Goal: Feedback & Contribution: Leave review/rating

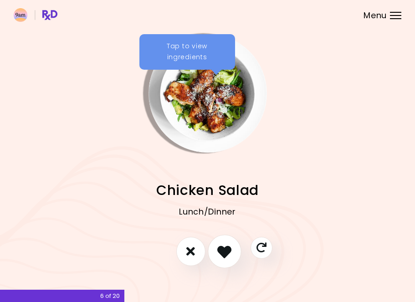
click at [229, 246] on icon "I like this recipe" at bounding box center [224, 251] width 14 height 14
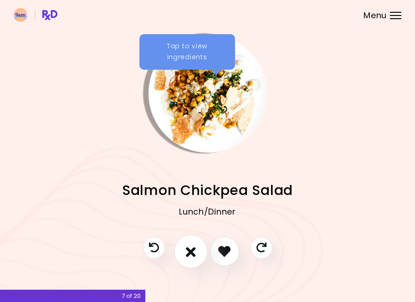
click at [201, 251] on button "I don't like this recipe" at bounding box center [191, 251] width 34 height 34
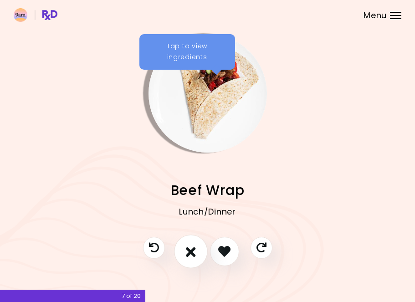
click at [197, 251] on button "I don't like this recipe" at bounding box center [191, 251] width 34 height 34
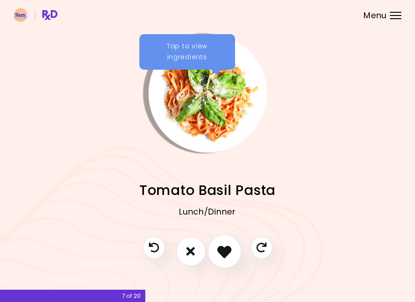
click at [220, 253] on icon "I like this recipe" at bounding box center [224, 251] width 14 height 14
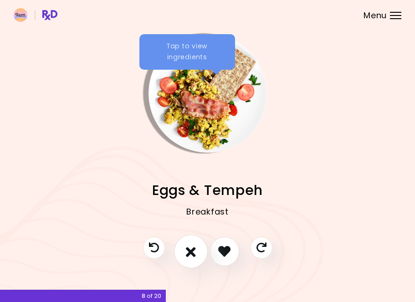
click at [191, 254] on icon "I don't like this recipe" at bounding box center [191, 251] width 10 height 14
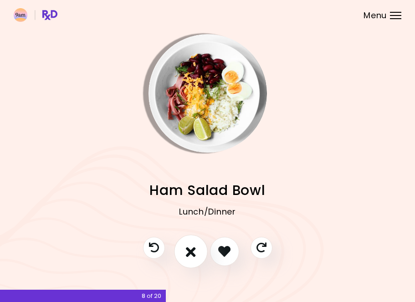
click at [191, 254] on icon "I don't like this recipe" at bounding box center [191, 251] width 10 height 14
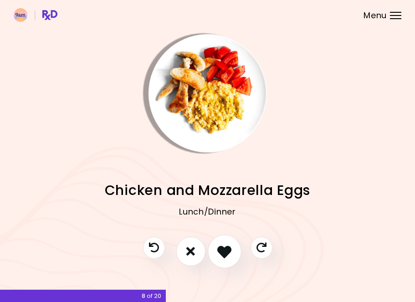
click at [216, 254] on button "I like this recipe" at bounding box center [225, 251] width 34 height 34
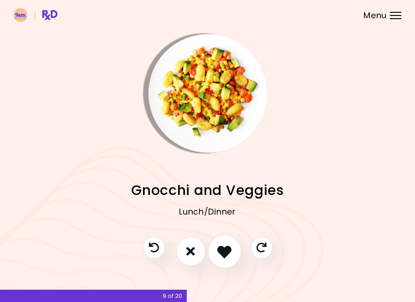
click at [216, 254] on button "I like this recipe" at bounding box center [225, 251] width 34 height 34
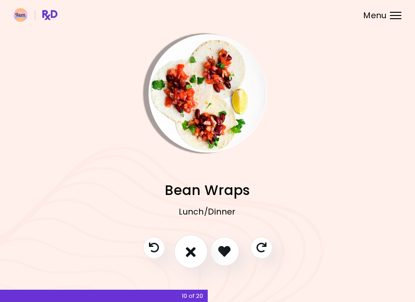
click at [193, 251] on icon "I don't like this recipe" at bounding box center [191, 251] width 10 height 14
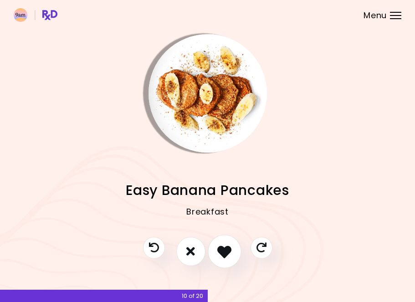
click at [216, 250] on button "I like this recipe" at bounding box center [225, 251] width 34 height 34
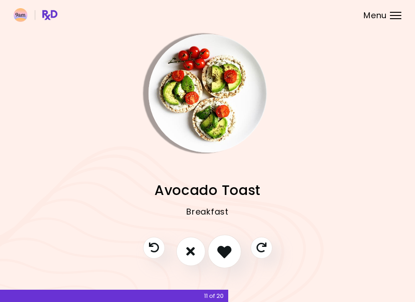
click at [217, 251] on button "I like this recipe" at bounding box center [225, 251] width 34 height 34
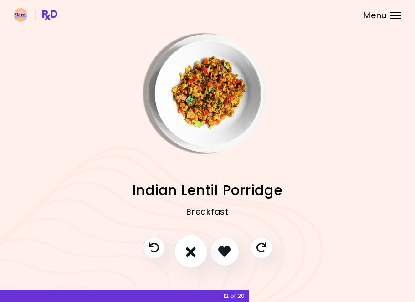
click at [198, 248] on button "I don't like this recipe" at bounding box center [191, 251] width 34 height 34
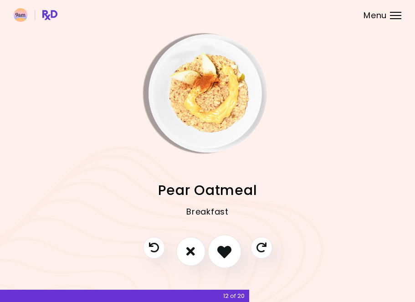
click at [216, 251] on button "I like this recipe" at bounding box center [225, 251] width 34 height 34
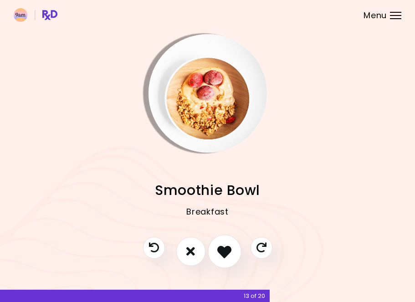
click at [216, 251] on button "I like this recipe" at bounding box center [225, 251] width 34 height 34
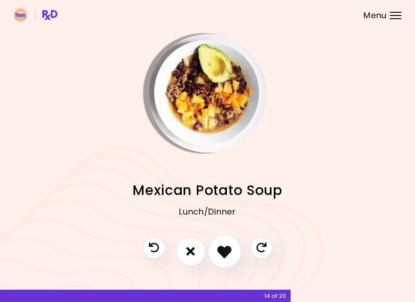
click at [216, 251] on button "I like this recipe" at bounding box center [225, 251] width 34 height 34
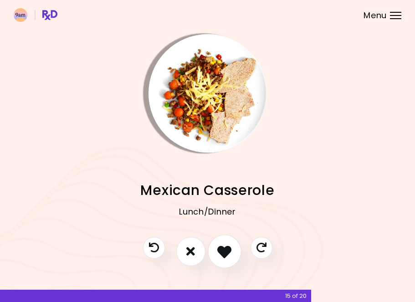
click at [216, 251] on button "I like this recipe" at bounding box center [225, 251] width 34 height 34
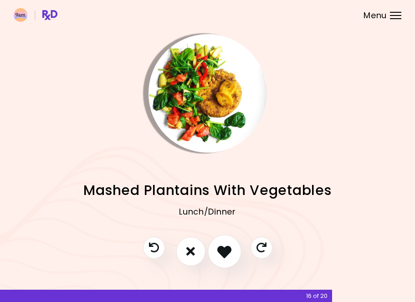
click at [216, 252] on button "I like this recipe" at bounding box center [225, 251] width 34 height 34
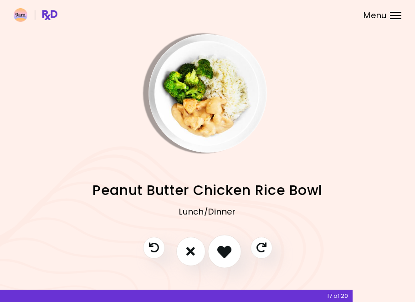
click at [222, 254] on icon "I like this recipe" at bounding box center [224, 251] width 14 height 14
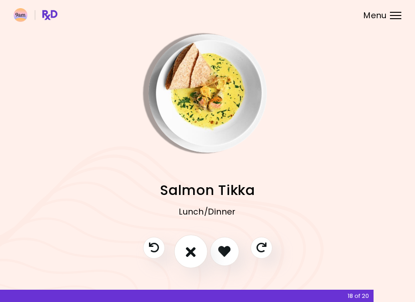
click at [194, 254] on icon "I don't like this recipe" at bounding box center [191, 251] width 10 height 14
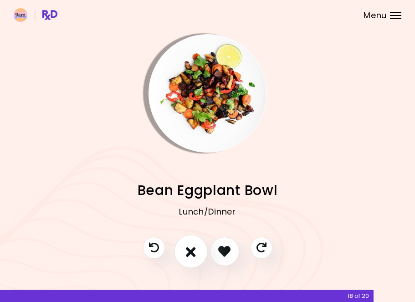
click at [200, 246] on button "I don't like this recipe" at bounding box center [191, 251] width 34 height 34
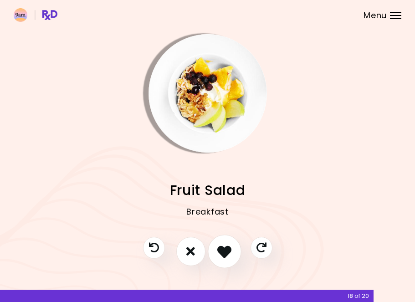
click at [219, 247] on icon "I like this recipe" at bounding box center [224, 251] width 14 height 14
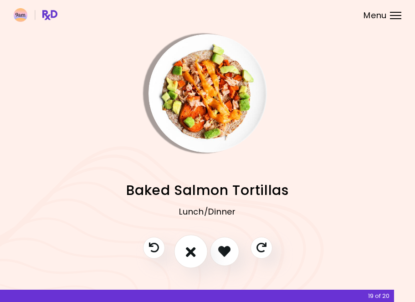
click at [196, 246] on button "I don't like this recipe" at bounding box center [191, 251] width 34 height 34
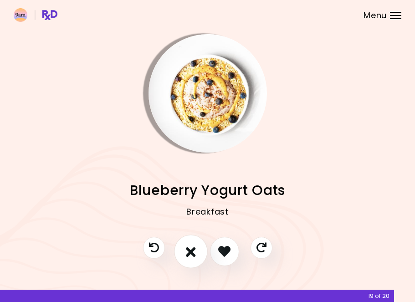
click at [191, 249] on icon "I don't like this recipe" at bounding box center [191, 251] width 10 height 14
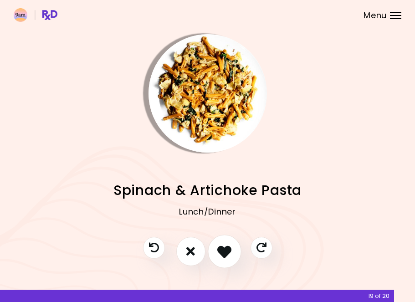
click at [217, 250] on icon "I like this recipe" at bounding box center [224, 251] width 14 height 14
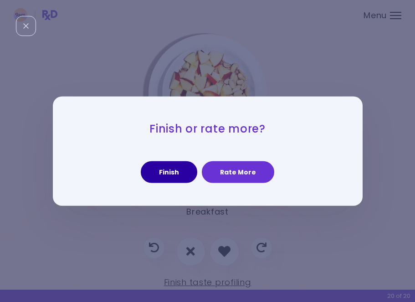
click at [177, 169] on button "Finish" at bounding box center [169, 172] width 56 height 22
